Goal: Information Seeking & Learning: Find specific page/section

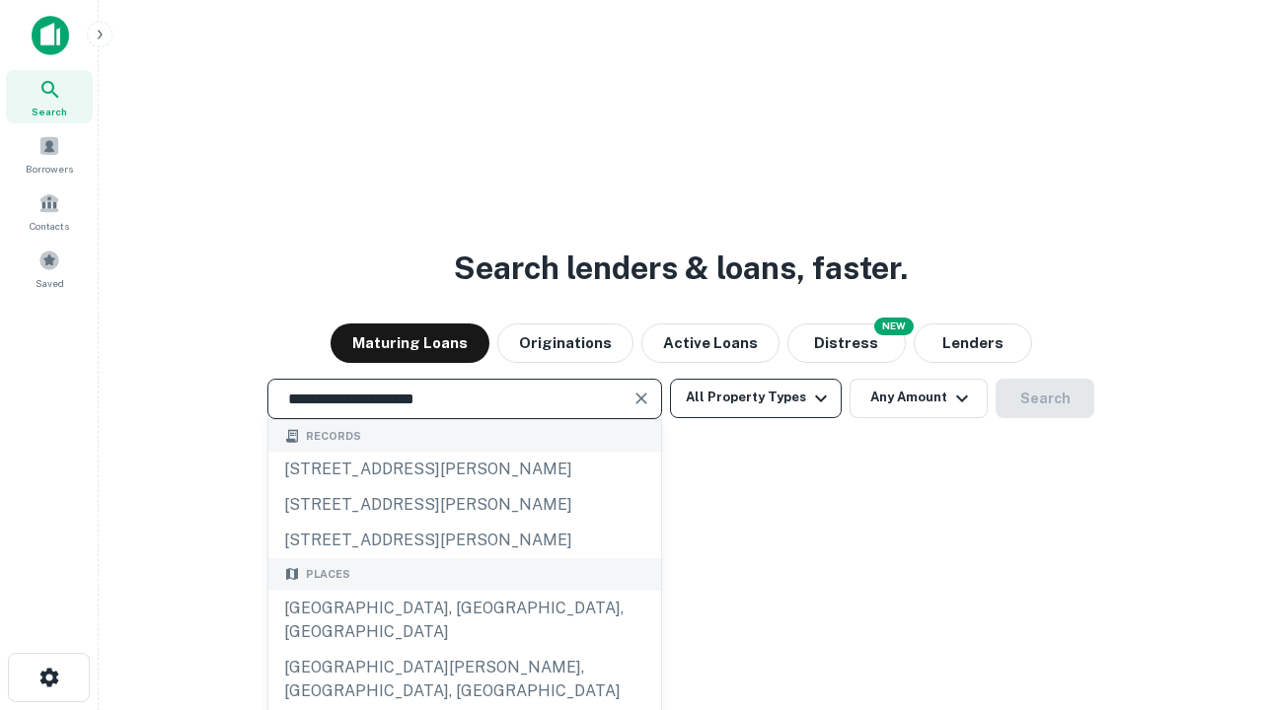
click at [464, 650] on div "[GEOGRAPHIC_DATA], [GEOGRAPHIC_DATA], [GEOGRAPHIC_DATA]" at bounding box center [464, 620] width 393 height 59
click at [756, 398] on button "All Property Types" at bounding box center [756, 398] width 172 height 39
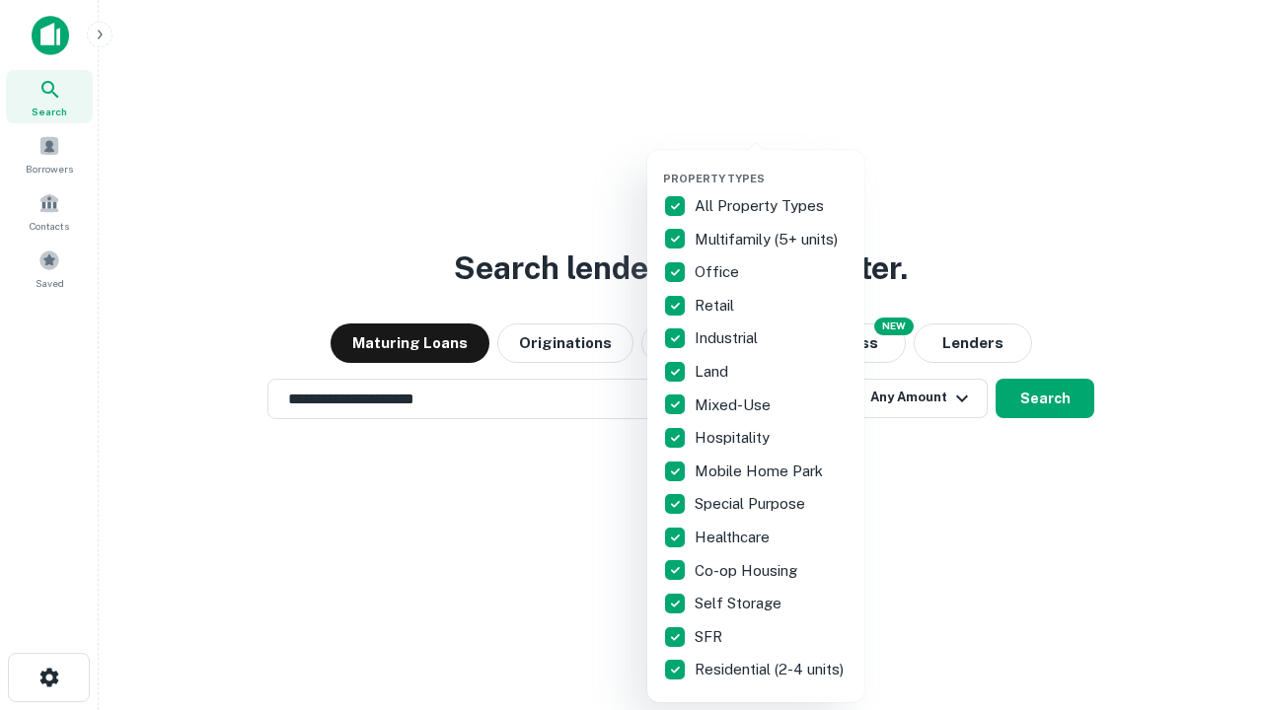
type input "**********"
click at [772, 166] on button "button" at bounding box center [771, 166] width 217 height 1
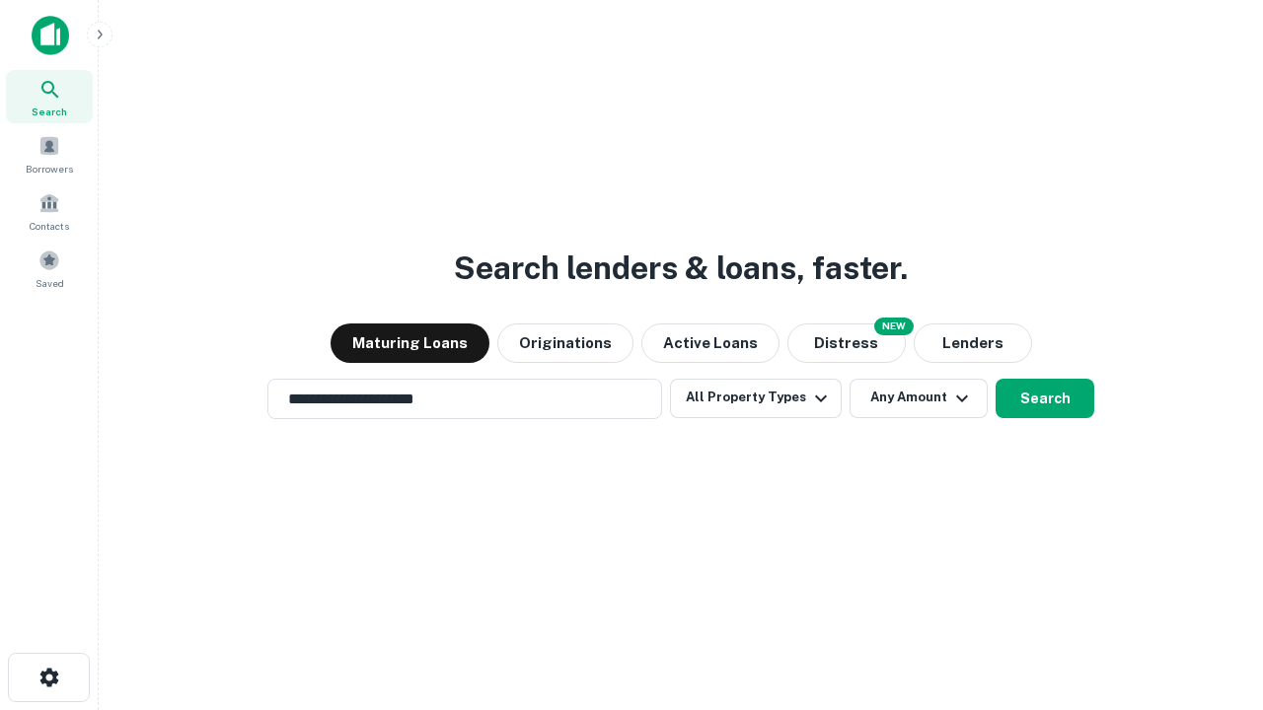
scroll to position [31, 0]
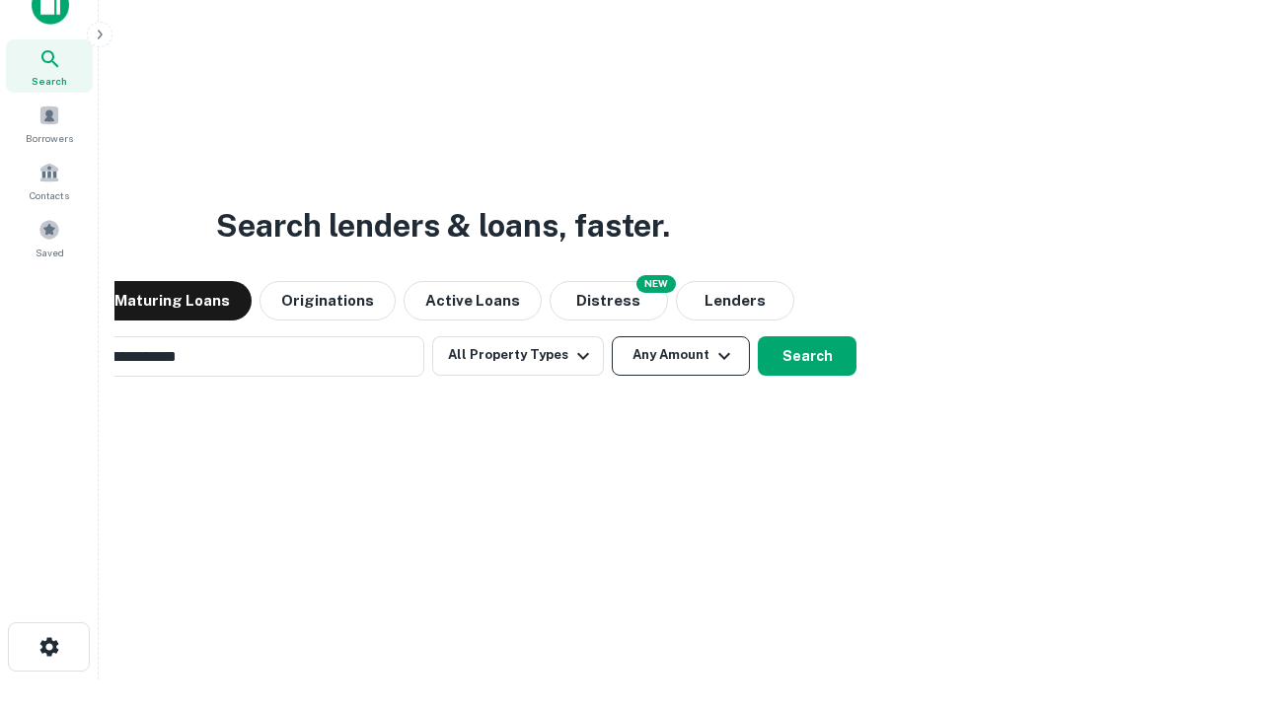
click at [612, 336] on button "Any Amount" at bounding box center [681, 355] width 138 height 39
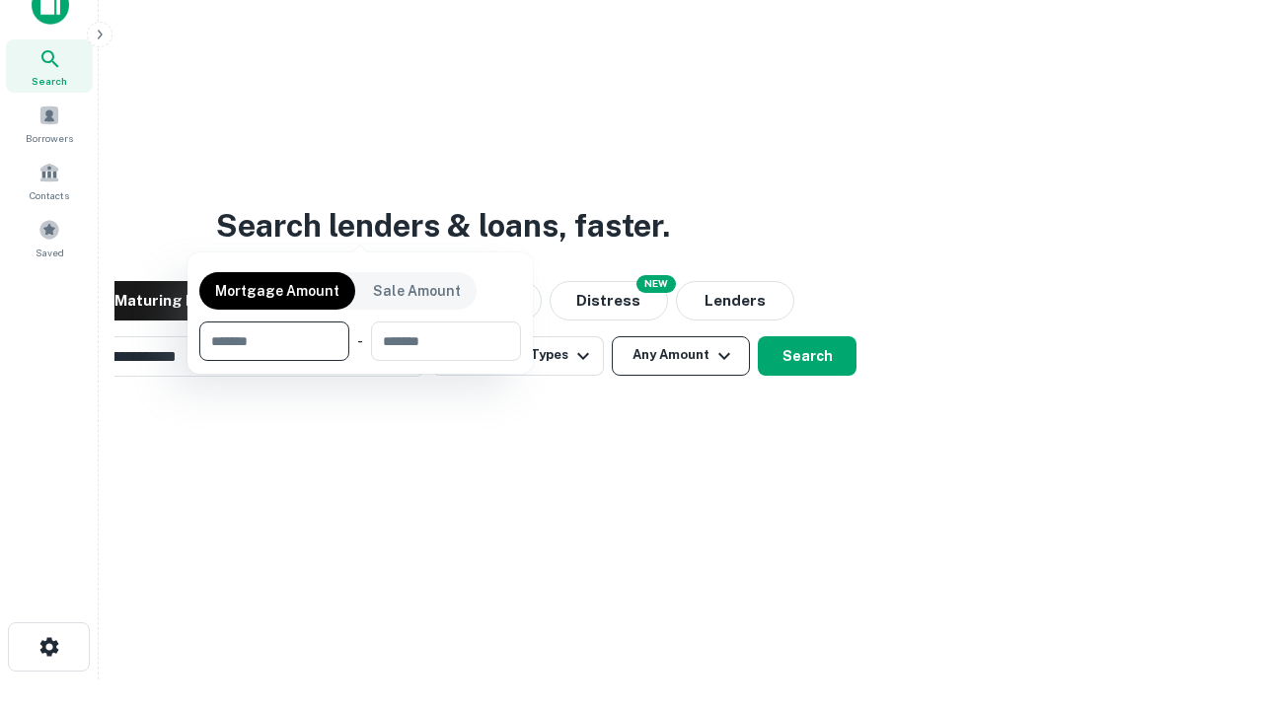
scroll to position [142, 558]
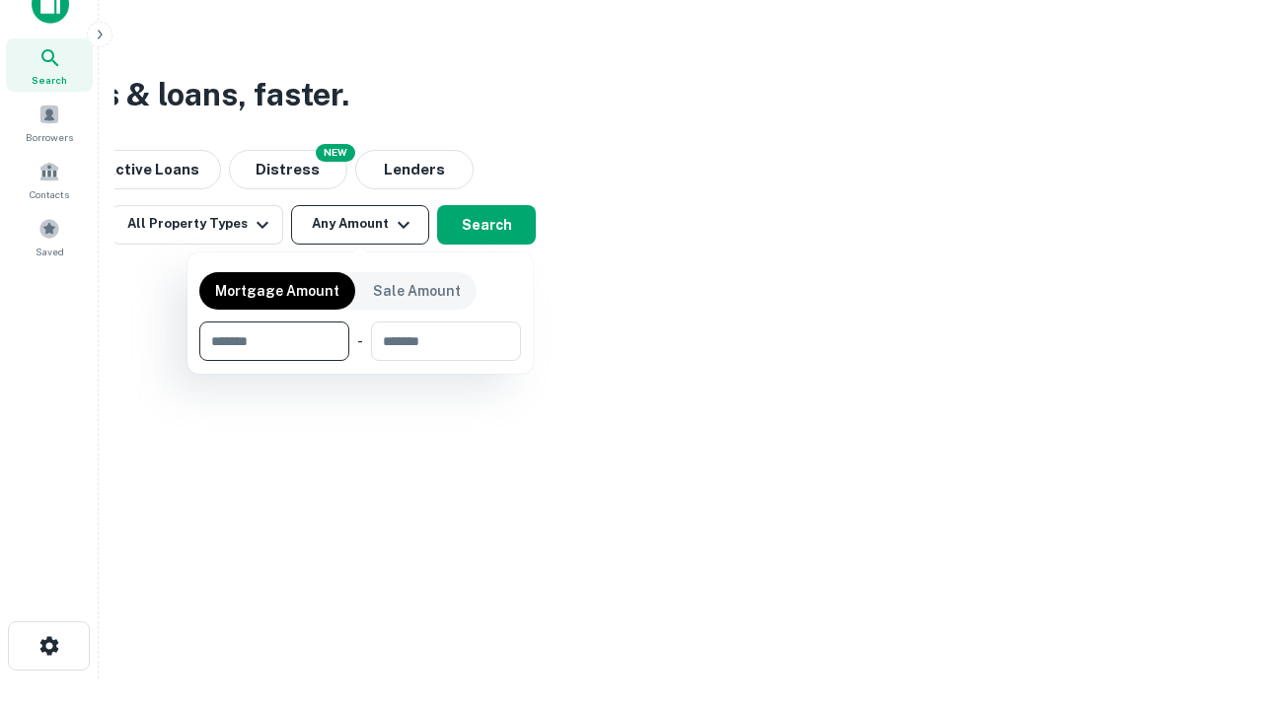
type input "*******"
click at [360, 361] on button "button" at bounding box center [360, 361] width 322 height 1
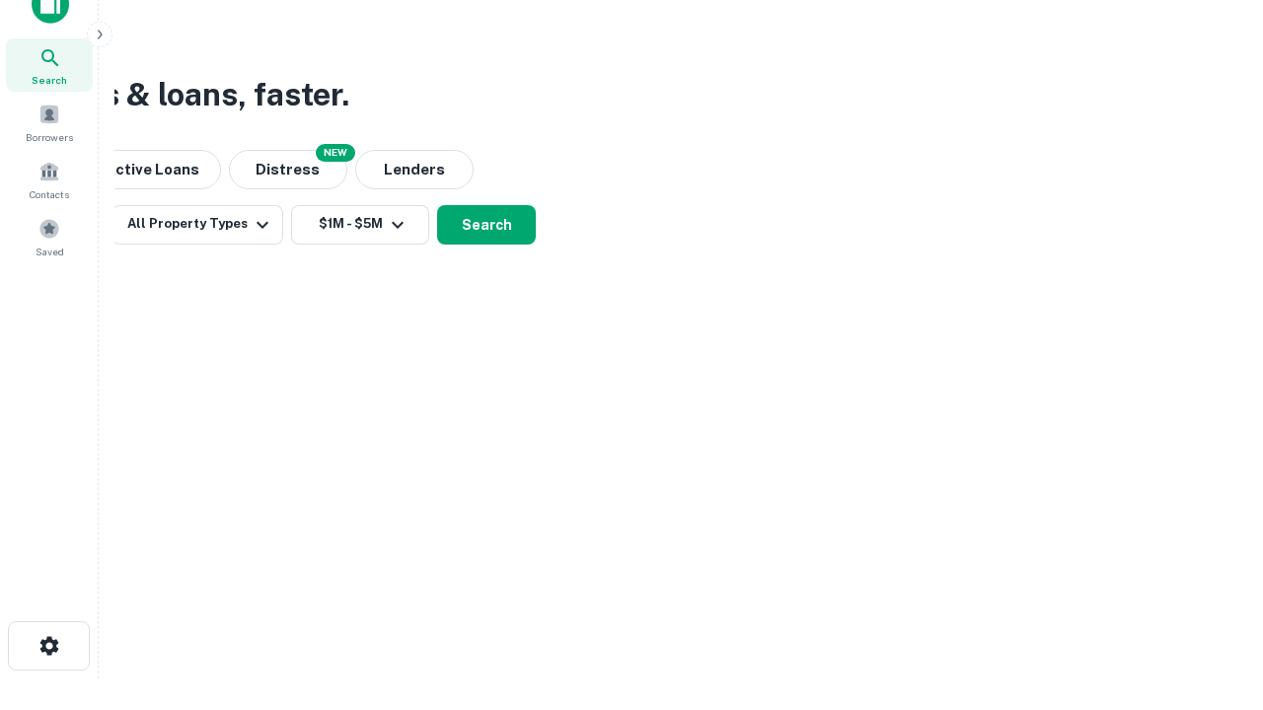
scroll to position [0, 364]
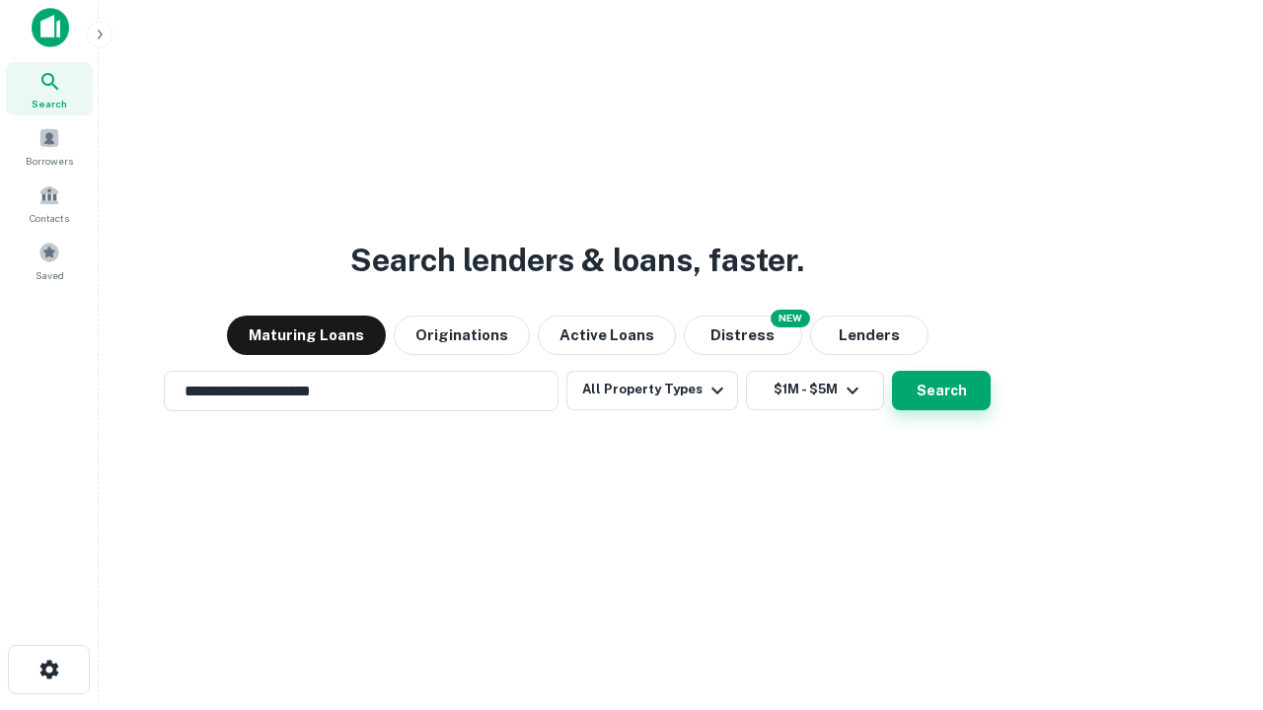
click at [892, 371] on button "Search" at bounding box center [941, 390] width 99 height 39
